Goal: Task Accomplishment & Management: Complete application form

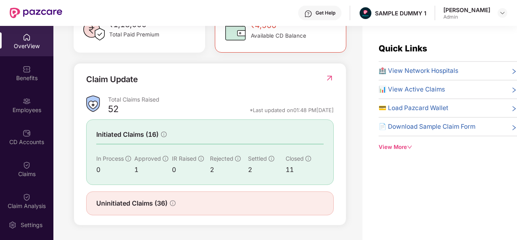
scroll to position [262, 0]
click at [11, 79] on div "Benefits" at bounding box center [26, 78] width 53 height 8
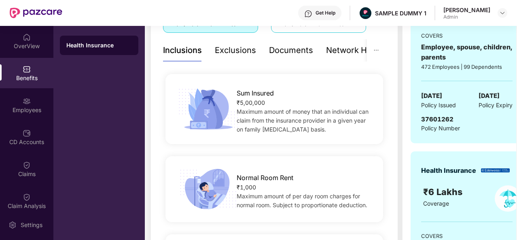
scroll to position [148, 0]
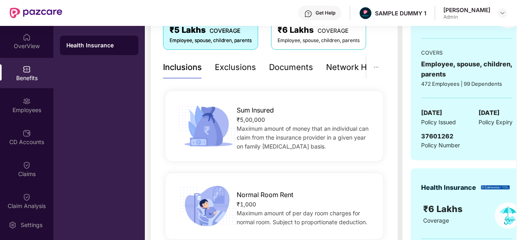
click at [238, 66] on div "Exclusions" at bounding box center [235, 67] width 41 height 13
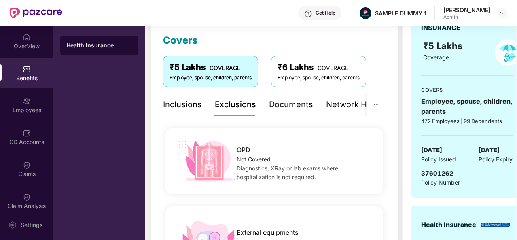
scroll to position [111, 0]
click at [287, 103] on div "Documents" at bounding box center [291, 104] width 44 height 13
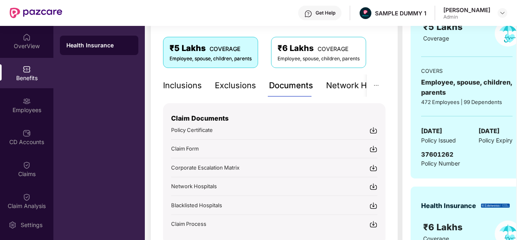
scroll to position [130, 0]
click at [335, 86] on div "Network Hospitals" at bounding box center [334, 85] width 71 height 13
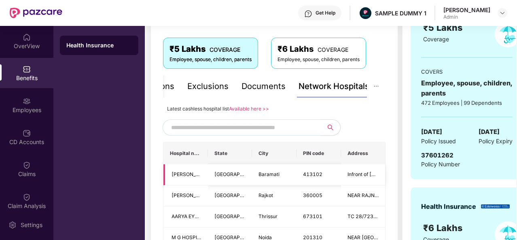
scroll to position [129, 0]
click at [244, 130] on input "text" at bounding box center [240, 127] width 138 height 12
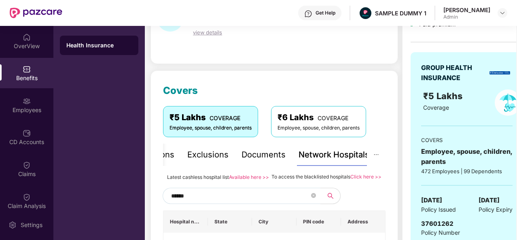
scroll to position [42, 0]
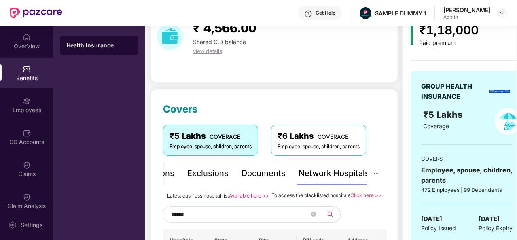
type input "******"
click at [333, 8] on div "Get Help" at bounding box center [319, 13] width 43 height 15
click at [32, 110] on div "Employees" at bounding box center [26, 110] width 53 height 8
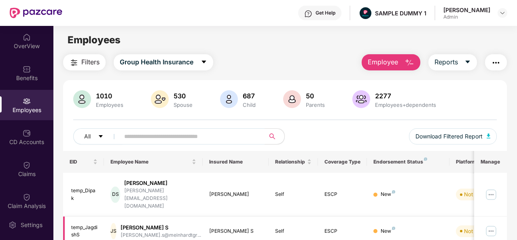
scroll to position [1, 0]
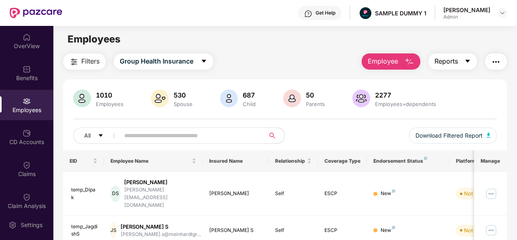
click at [463, 58] on button "Reports" at bounding box center [452, 61] width 49 height 16
click at [398, 61] on span "Employee" at bounding box center [383, 61] width 30 height 10
click at [501, 64] on img "button" at bounding box center [496, 62] width 10 height 10
click at [352, 125] on div "1010 Employees 530 Spouse 687 Child [DEMOGRAPHIC_DATA] Parents 2277 Employees+d…" at bounding box center [285, 119] width 444 height 61
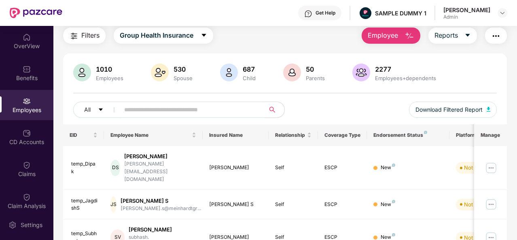
scroll to position [29, 0]
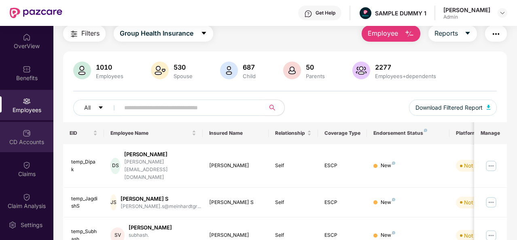
click at [34, 131] on div "CD Accounts" at bounding box center [26, 137] width 53 height 30
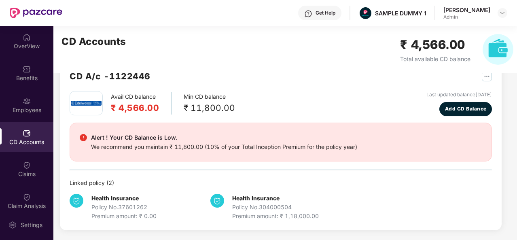
scroll to position [22, 0]
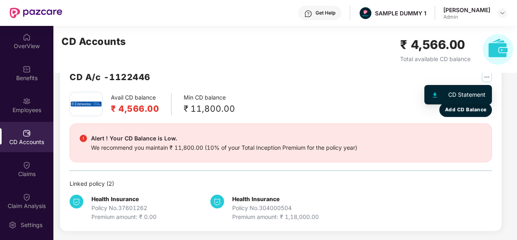
click at [485, 73] on img "button" at bounding box center [487, 77] width 10 height 10
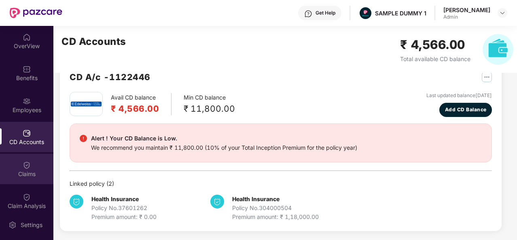
click at [30, 172] on div "Claims" at bounding box center [26, 174] width 53 height 8
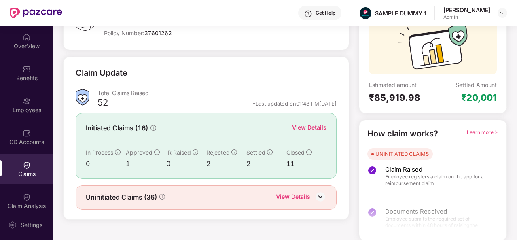
scroll to position [55, 0]
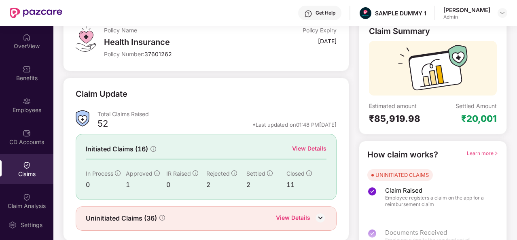
click at [304, 147] on div "View Details" at bounding box center [309, 148] width 34 height 9
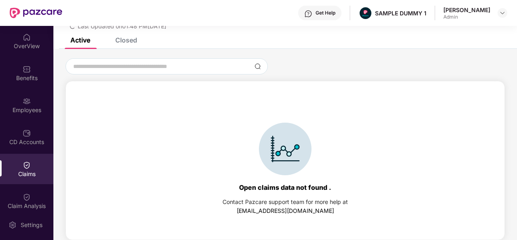
click at [118, 42] on div "Closed" at bounding box center [126, 40] width 22 height 8
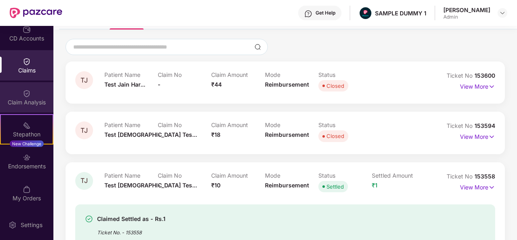
scroll to position [104, 0]
click at [34, 111] on div "Claim Analysis" at bounding box center [26, 97] width 53 height 30
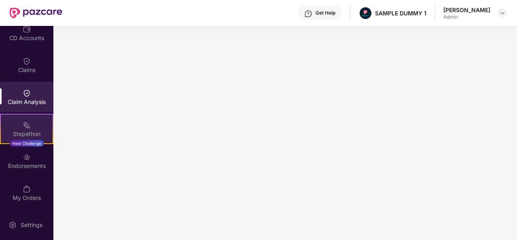
click at [28, 125] on img at bounding box center [27, 125] width 8 height 8
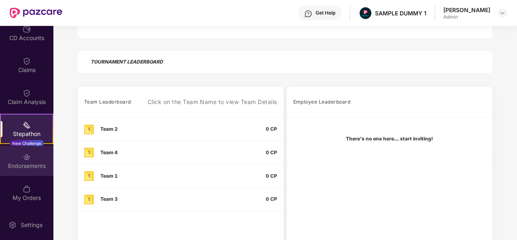
scroll to position [136, 0]
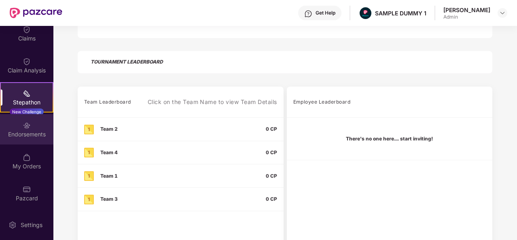
click at [36, 116] on div "Endorsements" at bounding box center [26, 129] width 53 height 30
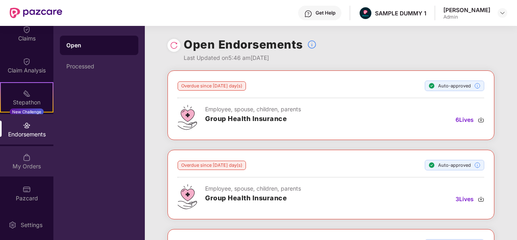
scroll to position [78, 0]
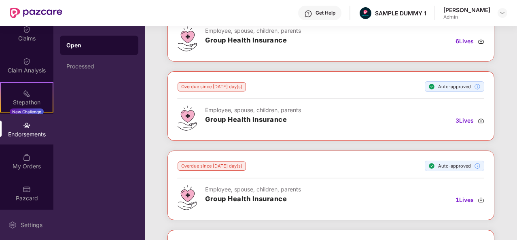
click at [29, 219] on div "Settings" at bounding box center [26, 225] width 53 height 30
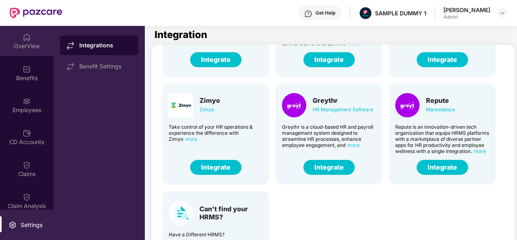
click at [34, 40] on div "OverView" at bounding box center [26, 41] width 53 height 30
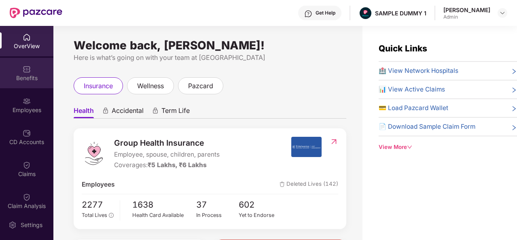
click at [23, 80] on div "Benefits" at bounding box center [26, 78] width 53 height 8
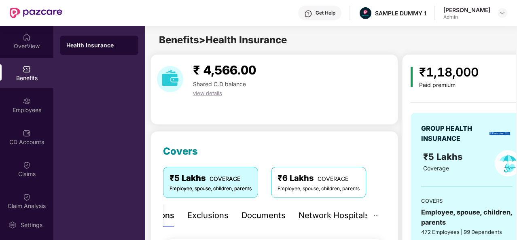
click at [343, 211] on div "Network Hospitals" at bounding box center [334, 215] width 71 height 13
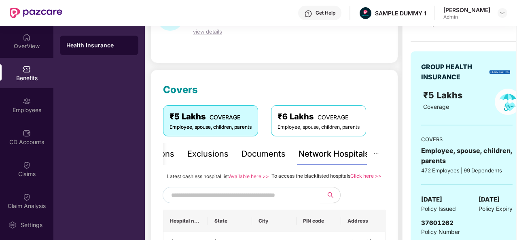
scroll to position [62, 0]
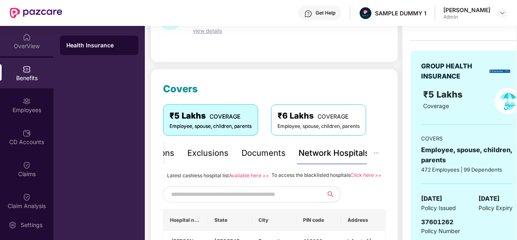
click at [40, 38] on div "OverView" at bounding box center [26, 41] width 53 height 30
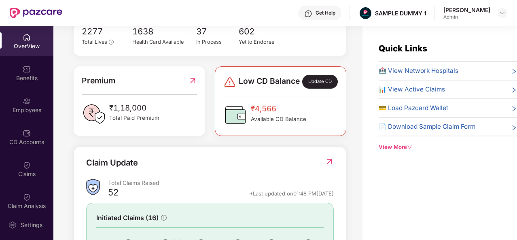
scroll to position [177, 0]
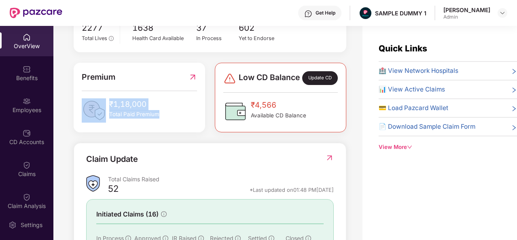
drag, startPoint x: 161, startPoint y: 120, endPoint x: 107, endPoint y: 108, distance: 55.5
click at [107, 108] on div "₹1,18,000 Total Paid Premium" at bounding box center [139, 110] width 115 height 24
click at [243, 121] on img at bounding box center [235, 111] width 24 height 24
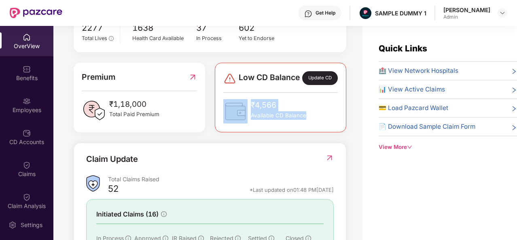
drag, startPoint x: 307, startPoint y: 123, endPoint x: 246, endPoint y: 113, distance: 62.0
click at [246, 113] on div "₹4,566 Available CD Balance" at bounding box center [280, 111] width 114 height 24
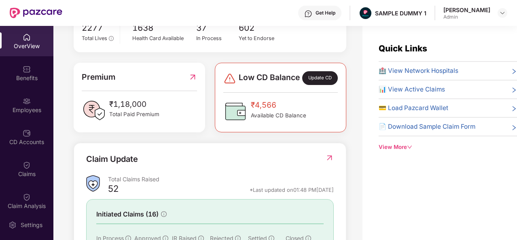
click at [247, 140] on div "Group Health Insurance Employee, spouse, children, parents Coverages: ₹5 Lakhs,…" at bounding box center [210, 128] width 273 height 354
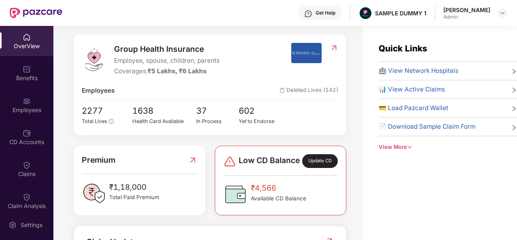
scroll to position [93, 0]
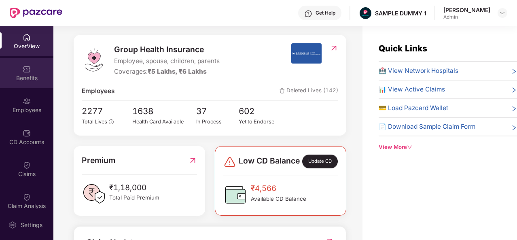
click at [20, 81] on div "Benefits" at bounding box center [26, 78] width 53 height 8
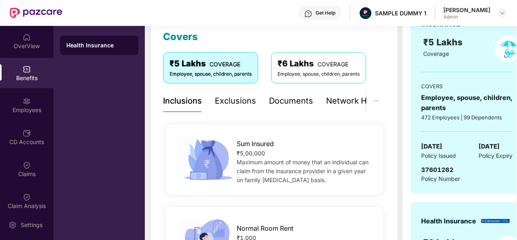
scroll to position [59, 0]
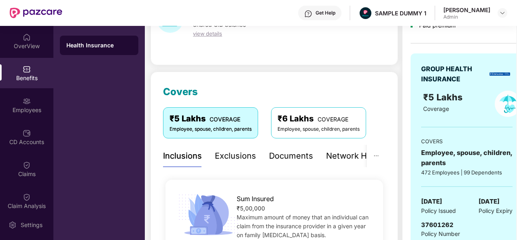
click at [232, 155] on div "Exclusions" at bounding box center [235, 156] width 41 height 13
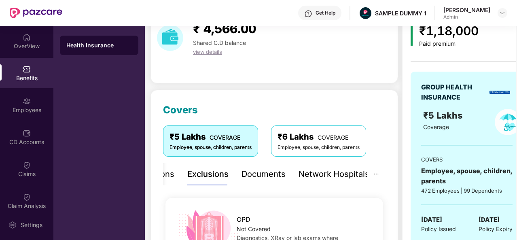
scroll to position [41, 0]
click at [271, 172] on div "Documents" at bounding box center [291, 174] width 44 height 13
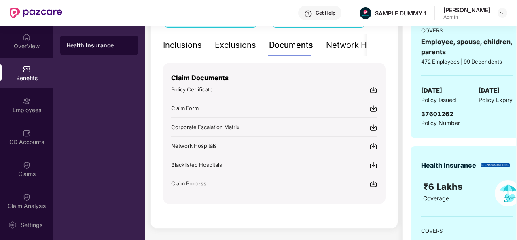
scroll to position [172, 0]
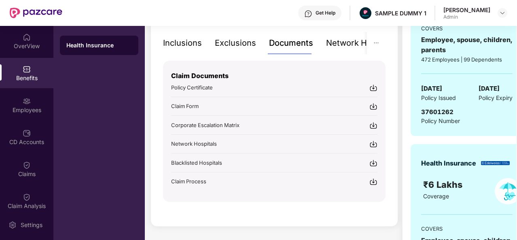
click at [335, 11] on div "Get Help" at bounding box center [326, 13] width 20 height 6
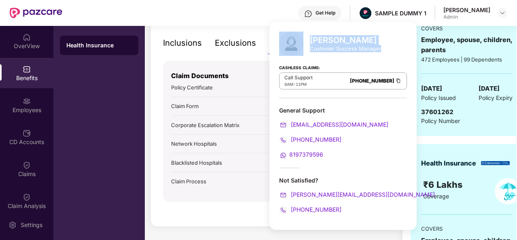
drag, startPoint x: 383, startPoint y: 50, endPoint x: 307, endPoint y: 42, distance: 76.4
click at [307, 42] on div "[PERSON_NAME] Customer Success Manager Cashless Claims: Call Support 8AM - 11PM…" at bounding box center [342, 126] width 147 height 208
click at [307, 42] on div at bounding box center [294, 44] width 31 height 24
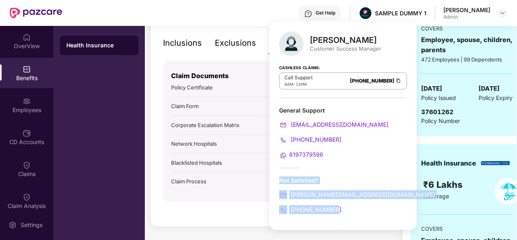
drag, startPoint x: 341, startPoint y: 212, endPoint x: 275, endPoint y: 172, distance: 76.9
click at [275, 172] on div "[PERSON_NAME] Customer Success Manager Cashless Claims: Call Support 8AM - 11PM…" at bounding box center [342, 126] width 147 height 208
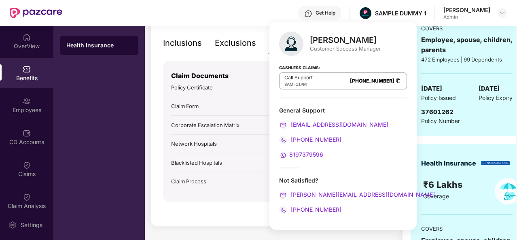
click at [332, 162] on div "[PERSON_NAME] Customer Success Manager Cashless Claims: Call Support 8AM - 11PM…" at bounding box center [342, 126] width 147 height 208
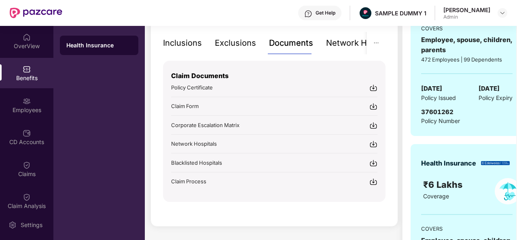
click at [235, 51] on div "Exclusions" at bounding box center [235, 43] width 41 height 22
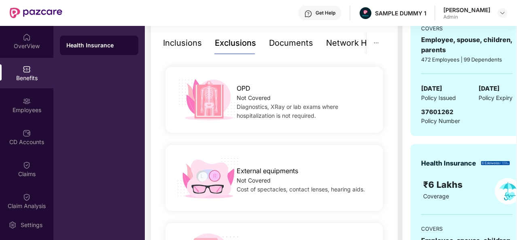
click at [277, 38] on div "Documents" at bounding box center [291, 43] width 44 height 13
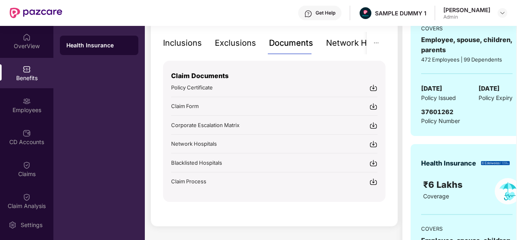
click at [371, 124] on img at bounding box center [373, 125] width 8 height 8
click at [338, 39] on div "Network Hospitals" at bounding box center [334, 43] width 71 height 13
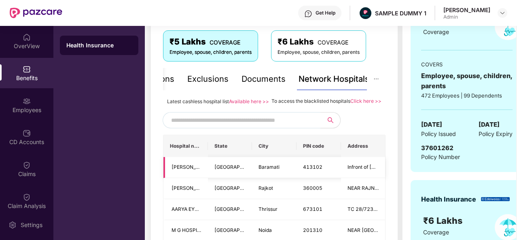
scroll to position [133, 0]
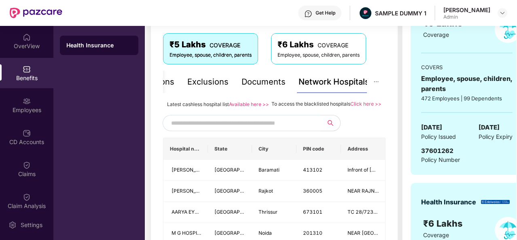
click at [230, 129] on input "text" at bounding box center [240, 123] width 138 height 12
type input "*******"
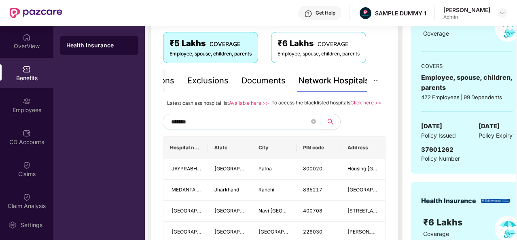
scroll to position [132, 0]
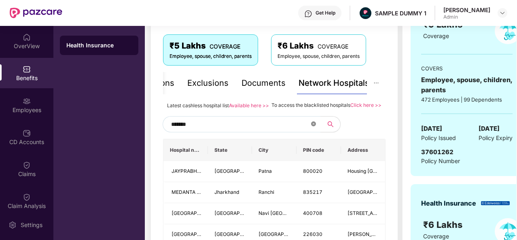
click at [316, 126] on icon "close-circle" at bounding box center [313, 123] width 5 height 5
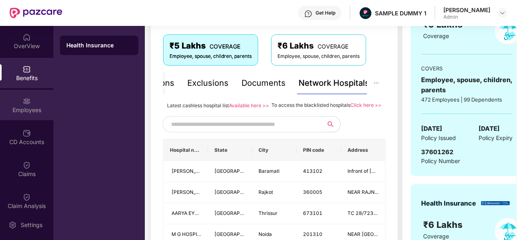
click at [9, 105] on div "Employees" at bounding box center [26, 105] width 53 height 30
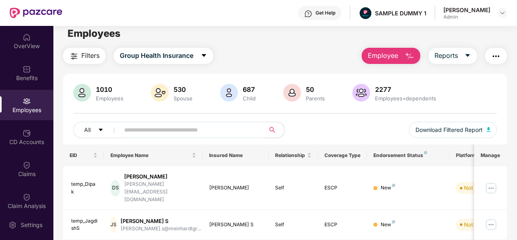
scroll to position [0, 0]
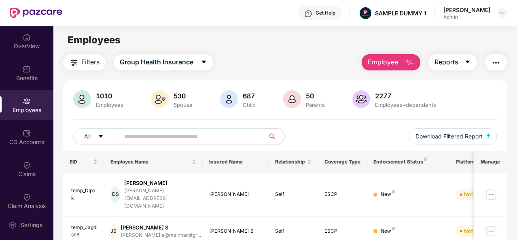
click at [460, 65] on button "Reports" at bounding box center [452, 62] width 49 height 16
click at [495, 63] on img "button" at bounding box center [496, 63] width 10 height 10
click at [339, 122] on div "1010 Employees 530 Spouse 687 Child [DEMOGRAPHIC_DATA] Parents 2277 Employees+d…" at bounding box center [285, 120] width 444 height 61
click at [409, 64] on img "button" at bounding box center [410, 63] width 10 height 10
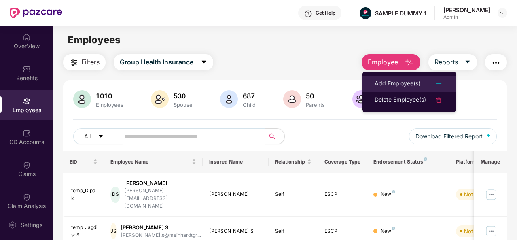
click at [420, 82] on div "Add Employee(s)" at bounding box center [398, 84] width 46 height 10
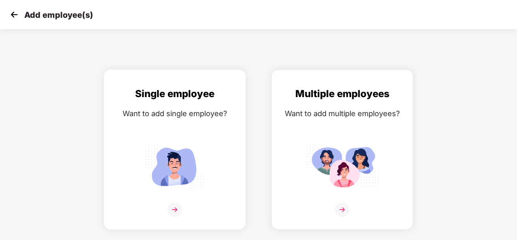
click at [194, 134] on div "Single employee Want to add single employee?" at bounding box center [174, 156] width 125 height 141
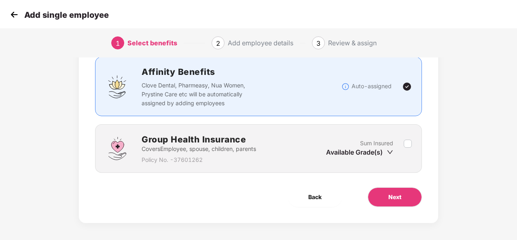
scroll to position [58, 0]
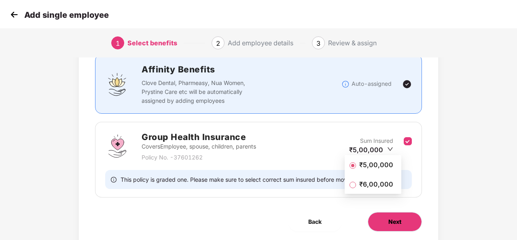
click at [398, 224] on span "Next" at bounding box center [394, 221] width 13 height 9
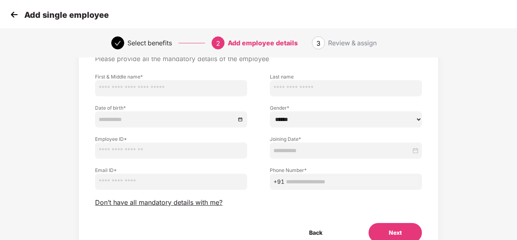
scroll to position [45, 0]
click at [200, 202] on span "Don’t have all mandatory details with me?" at bounding box center [158, 203] width 127 height 8
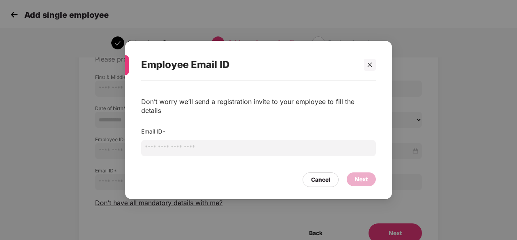
click at [208, 145] on input "email" at bounding box center [258, 148] width 235 height 16
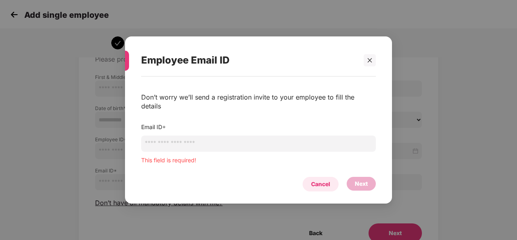
click at [312, 173] on div "Cancel Next" at bounding box center [258, 182] width 235 height 19
click at [312, 180] on div "Cancel" at bounding box center [320, 184] width 19 height 9
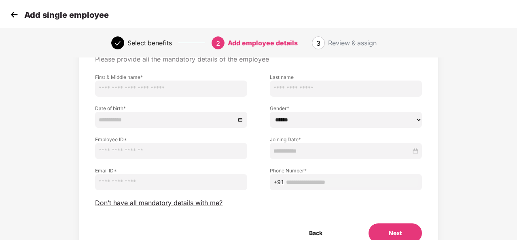
scroll to position [84, 0]
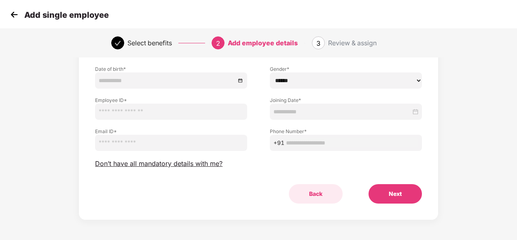
click at [315, 194] on button "Back" at bounding box center [316, 193] width 54 height 19
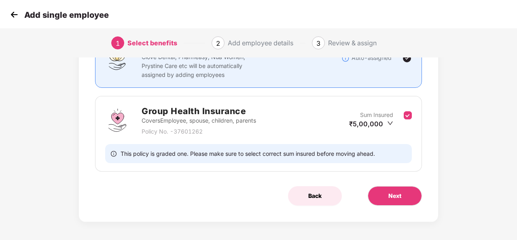
click at [305, 193] on button "Back" at bounding box center [315, 195] width 54 height 19
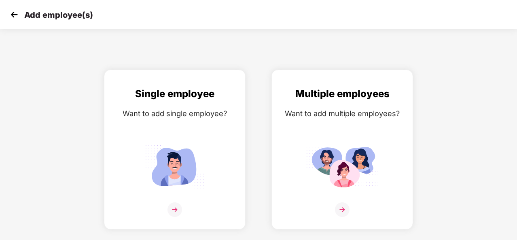
drag, startPoint x: 22, startPoint y: 18, endPoint x: 12, endPoint y: 13, distance: 10.9
click at [12, 13] on div "Add employee(s)" at bounding box center [50, 15] width 85 height 12
click at [12, 13] on img at bounding box center [14, 14] width 12 height 12
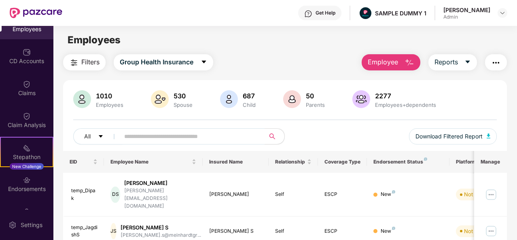
click at [410, 58] on img "button" at bounding box center [410, 63] width 10 height 10
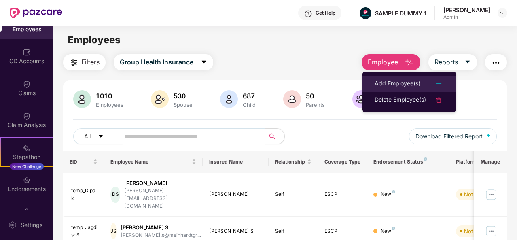
click at [417, 80] on div "Add Employee(s)" at bounding box center [398, 84] width 46 height 10
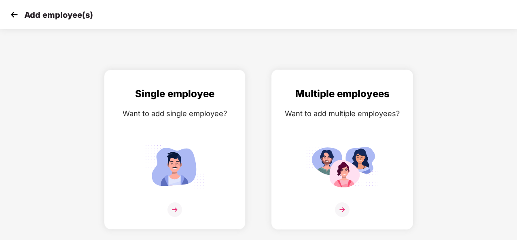
click at [345, 116] on div "Want to add multiple employees?" at bounding box center [342, 114] width 125 height 12
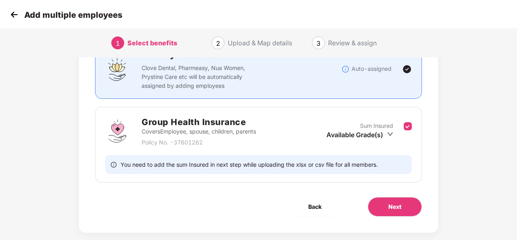
scroll to position [75, 0]
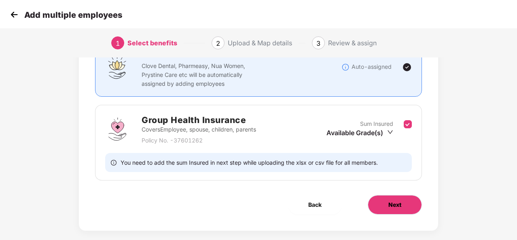
click at [398, 208] on span "Next" at bounding box center [394, 204] width 13 height 9
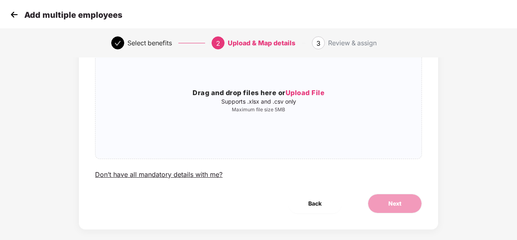
scroll to position [0, 0]
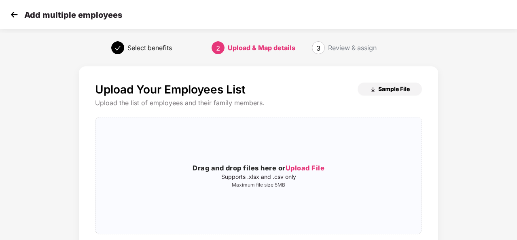
click at [392, 89] on span "Sample File" at bounding box center [394, 89] width 32 height 8
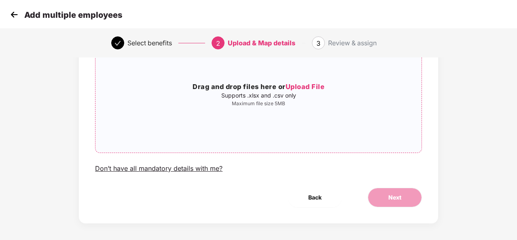
scroll to position [83, 0]
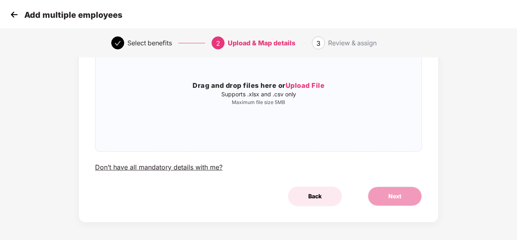
click at [314, 191] on button "Back" at bounding box center [315, 195] width 54 height 19
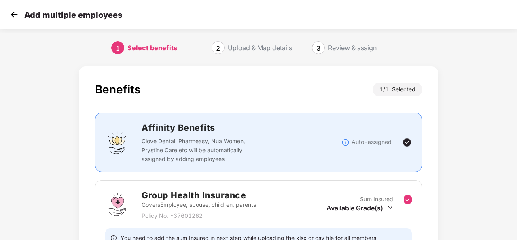
click at [11, 9] on img at bounding box center [14, 14] width 12 height 12
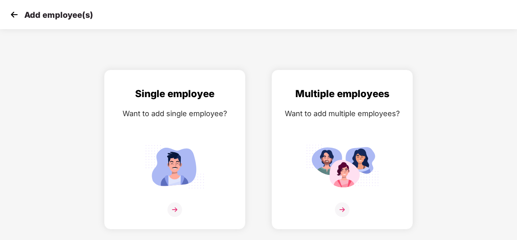
click at [11, 9] on img at bounding box center [14, 14] width 12 height 12
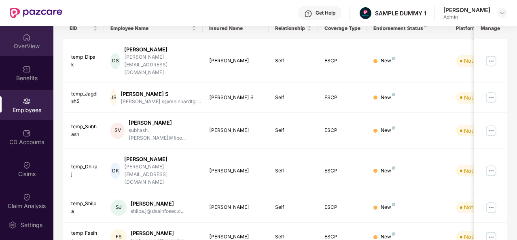
click at [33, 32] on div "OverView" at bounding box center [26, 41] width 53 height 30
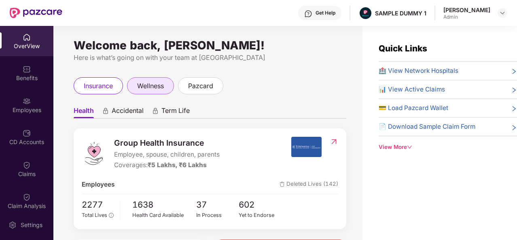
click at [167, 88] on div "wellness" at bounding box center [150, 85] width 47 height 17
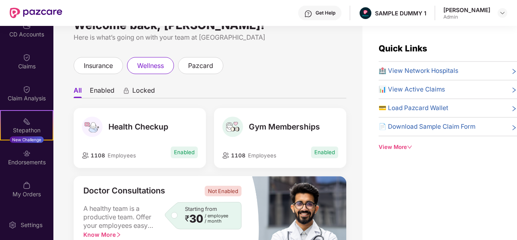
scroll to position [115, 0]
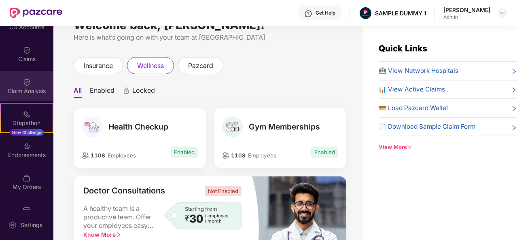
click at [30, 80] on div "Claim Analysis" at bounding box center [26, 86] width 53 height 30
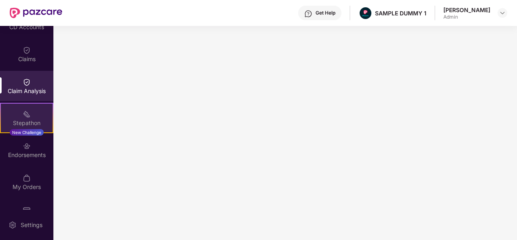
click at [39, 113] on div "Stepathon New Challenge" at bounding box center [26, 118] width 53 height 30
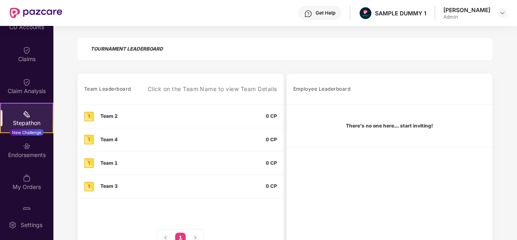
scroll to position [206, 0]
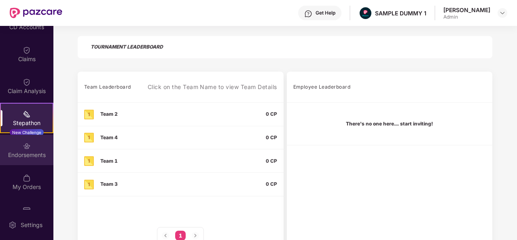
click at [37, 142] on div "Endorsements" at bounding box center [26, 150] width 53 height 30
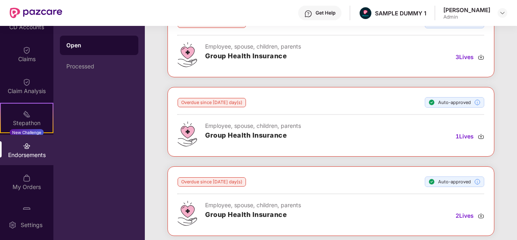
scroll to position [150, 0]
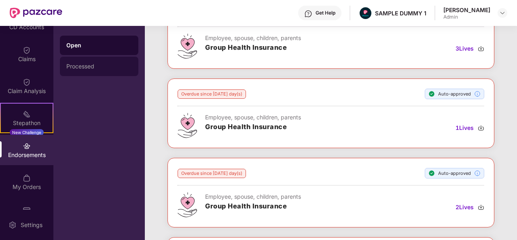
click at [102, 68] on div "Processed" at bounding box center [99, 66] width 66 height 6
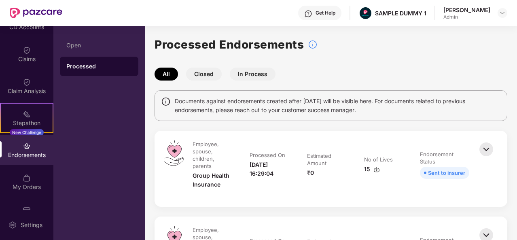
scroll to position [123, 0]
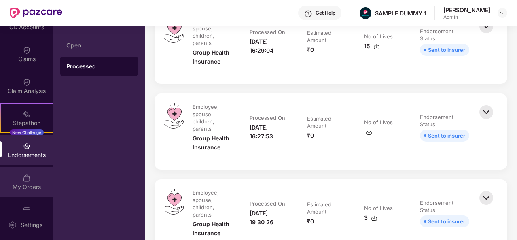
click at [27, 175] on img at bounding box center [27, 178] width 8 height 8
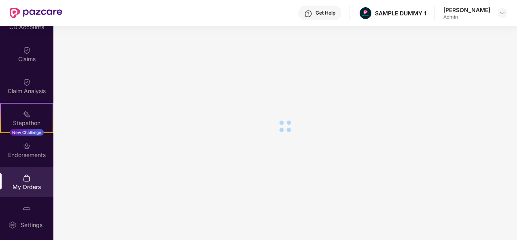
scroll to position [136, 0]
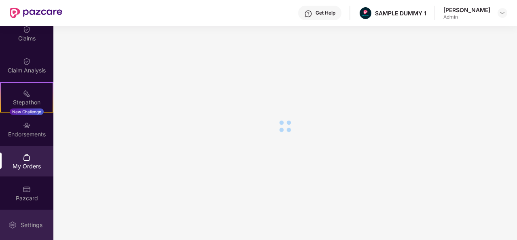
click at [34, 218] on div "Settings" at bounding box center [26, 225] width 53 height 30
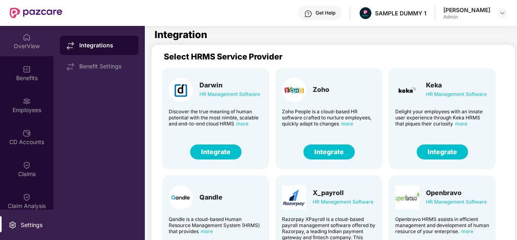
click at [29, 51] on div "OverView" at bounding box center [26, 41] width 53 height 30
